Goal: Information Seeking & Learning: Learn about a topic

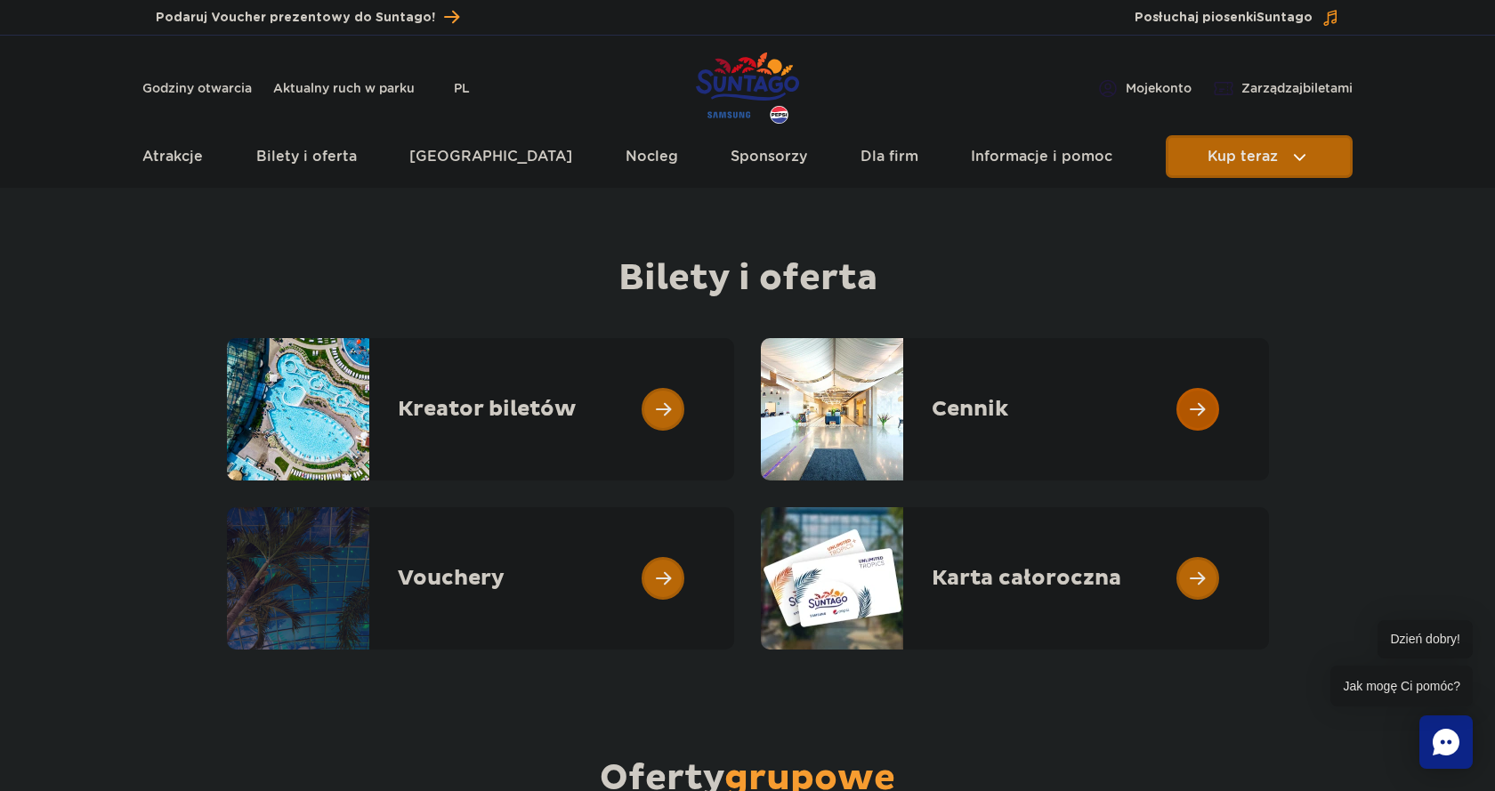
click at [1269, 407] on link at bounding box center [1269, 409] width 0 height 142
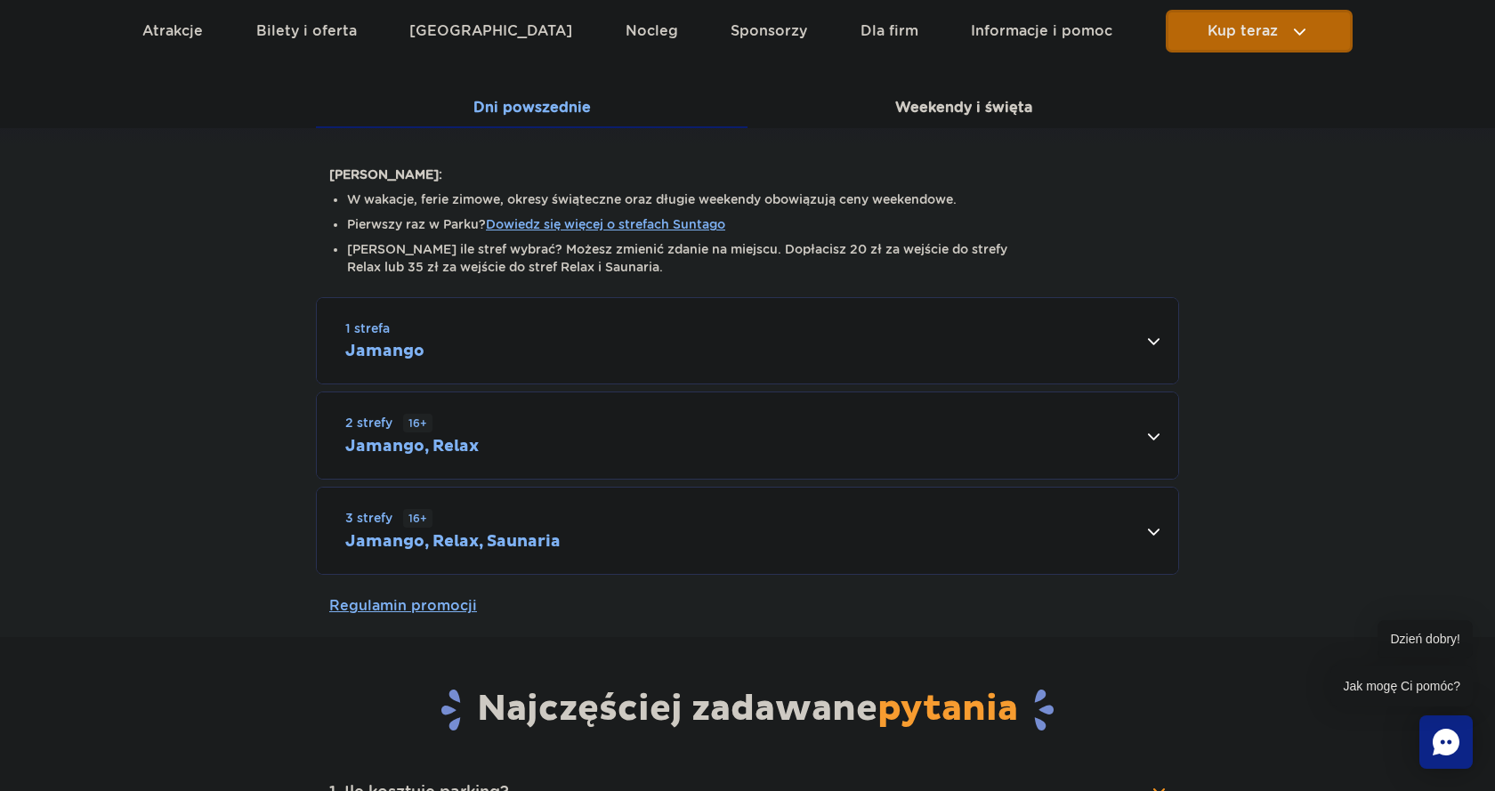
scroll to position [363, 0]
click at [685, 438] on div "2 strefy 16+ Jamango, Relax" at bounding box center [747, 434] width 861 height 86
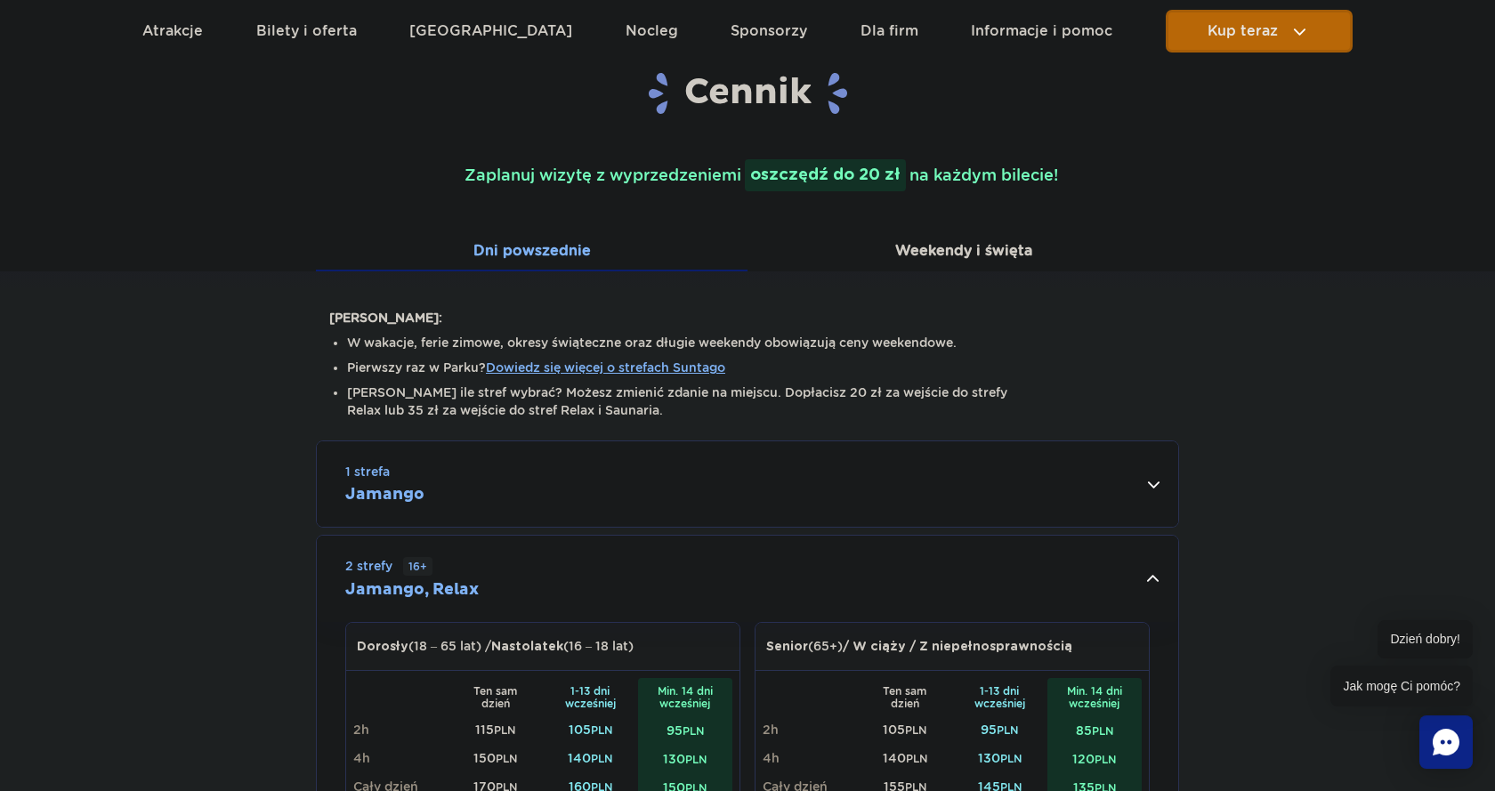
scroll to position [91, 0]
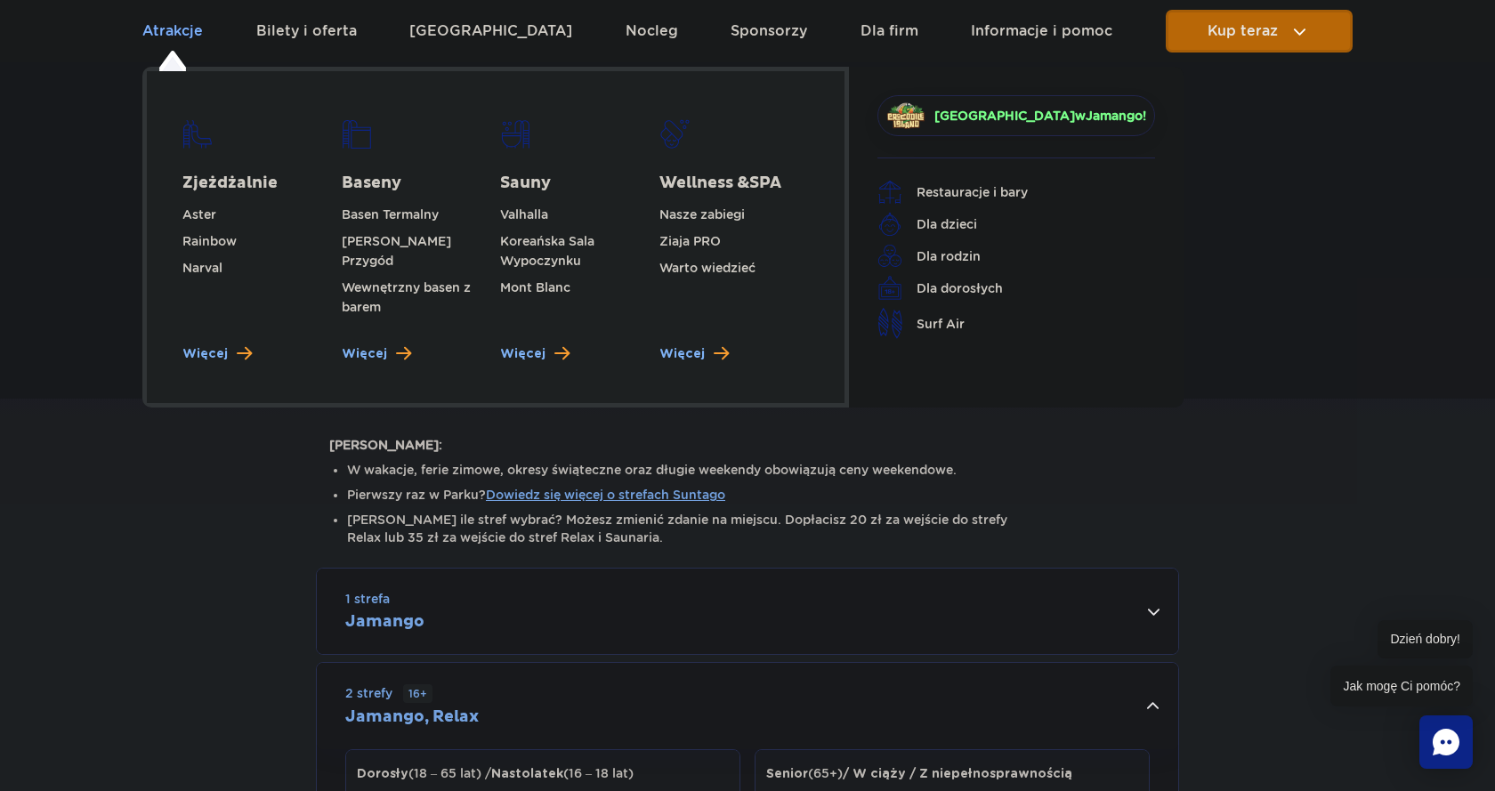
click at [149, 36] on link "Atrakcje" at bounding box center [172, 31] width 61 height 43
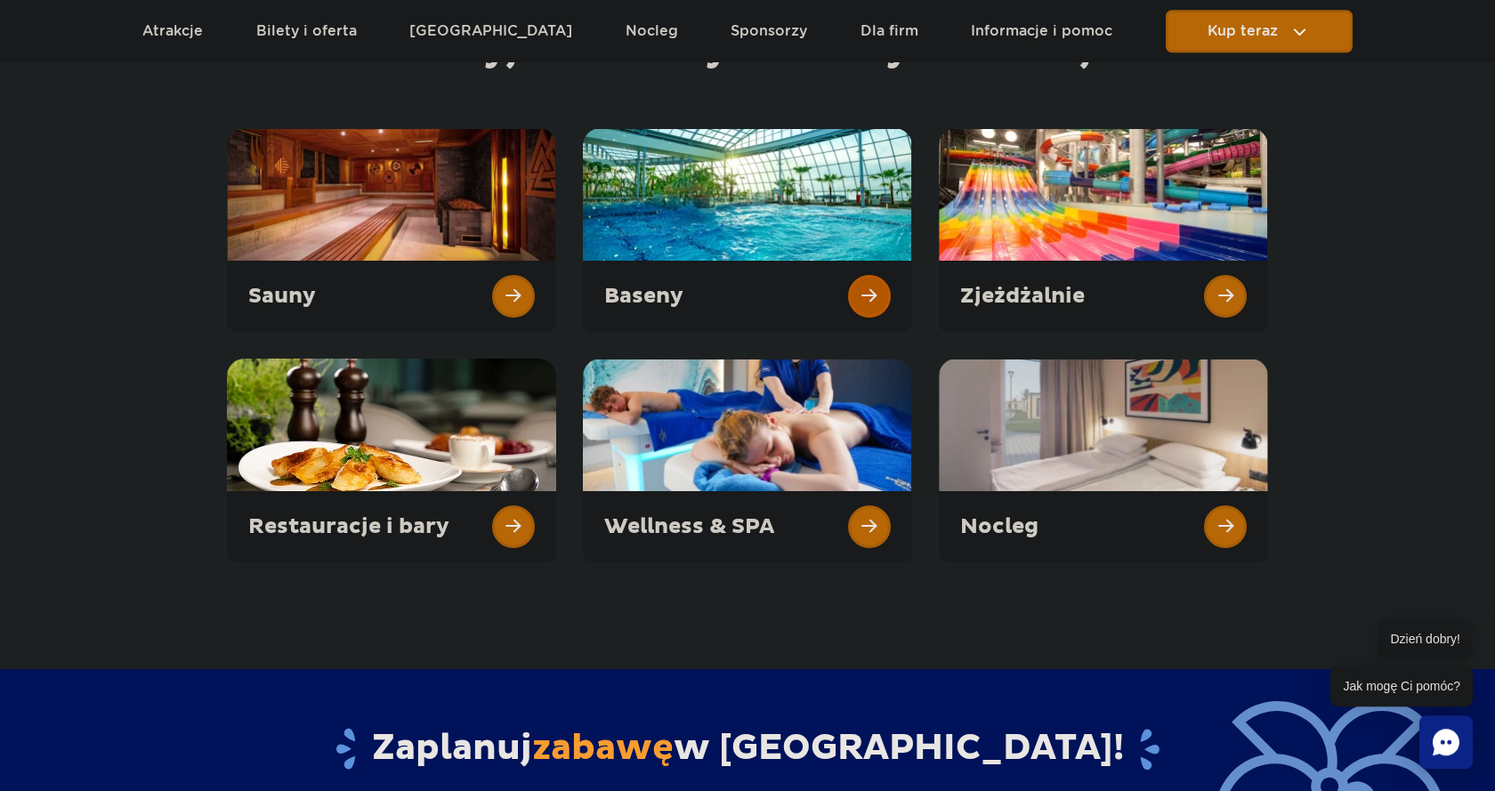
scroll to position [182, 0]
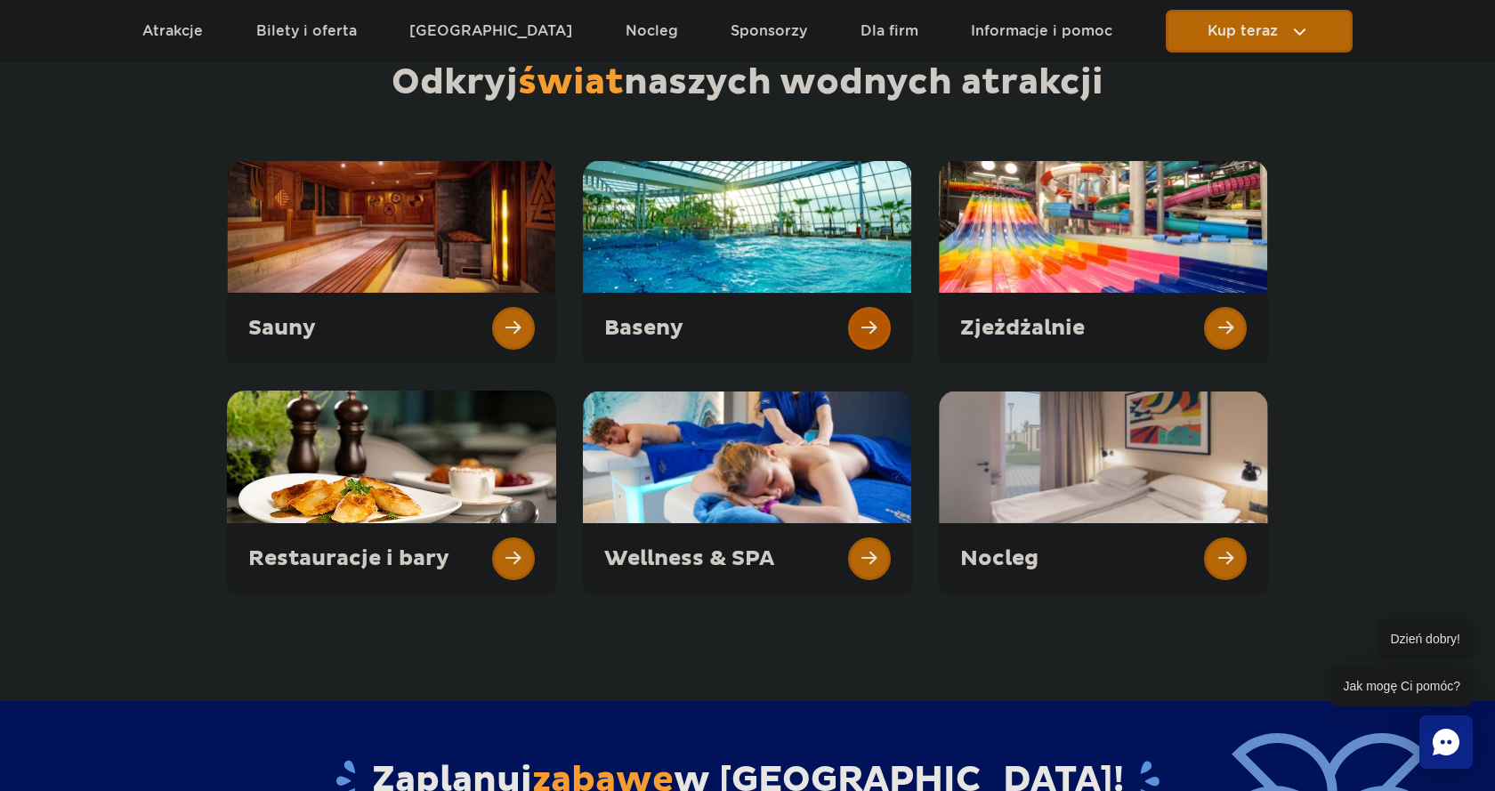
click at [874, 332] on link at bounding box center [747, 262] width 329 height 204
